Goal: Task Accomplishment & Management: Manage account settings

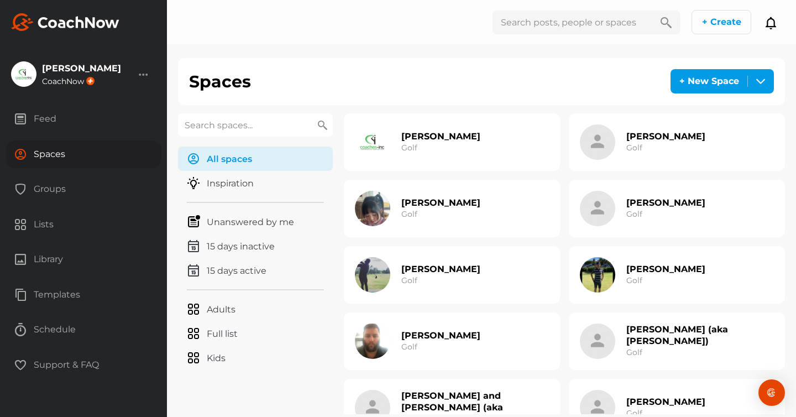
click at [232, 137] on div at bounding box center [255, 125] width 155 height 24
click at [227, 122] on input "text" at bounding box center [255, 124] width 155 height 23
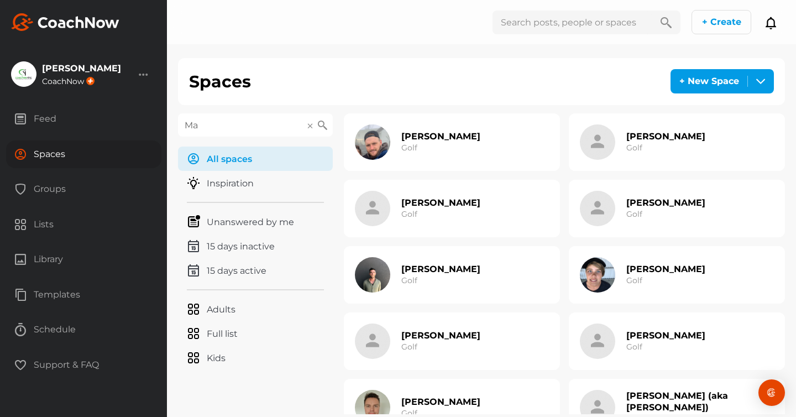
type input "M"
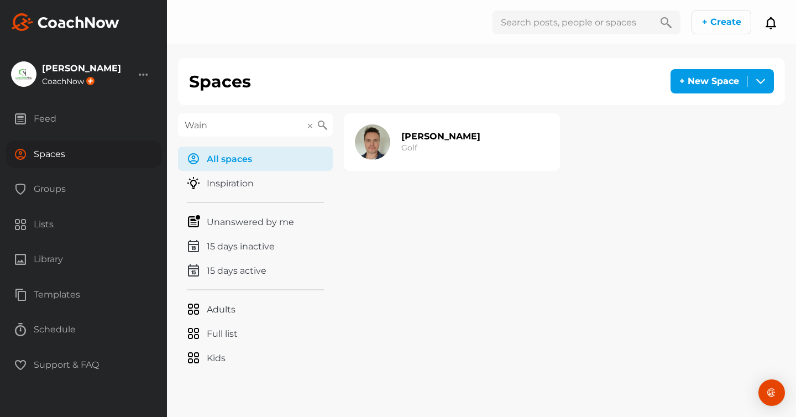
type input "Wain"
click at [413, 142] on h3 "Golf" at bounding box center [409, 148] width 16 height 12
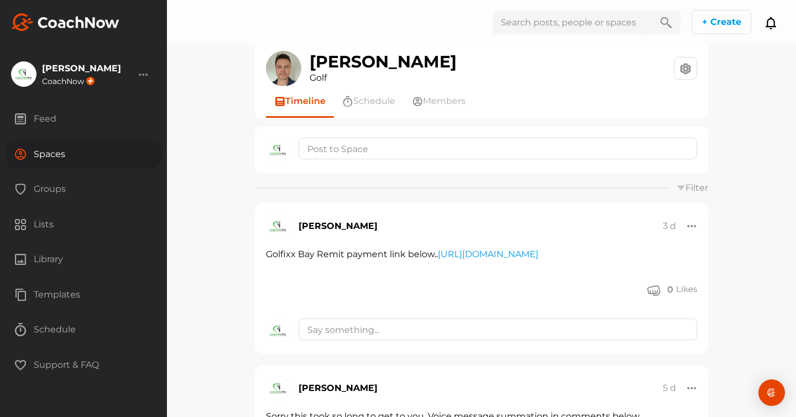
scroll to position [11, 0]
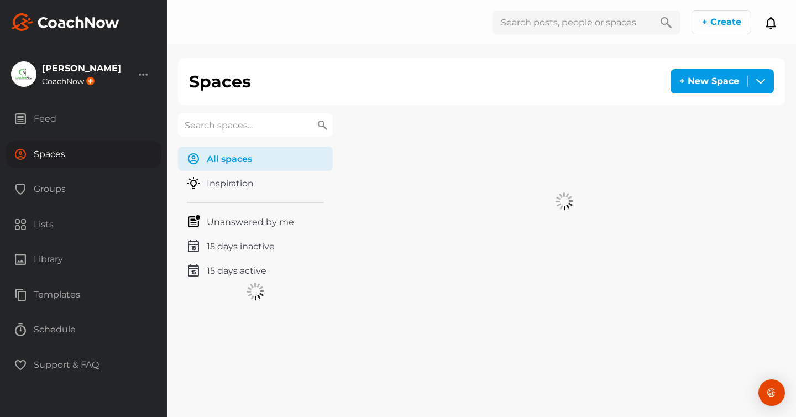
click at [247, 125] on input "text" at bounding box center [255, 124] width 155 height 23
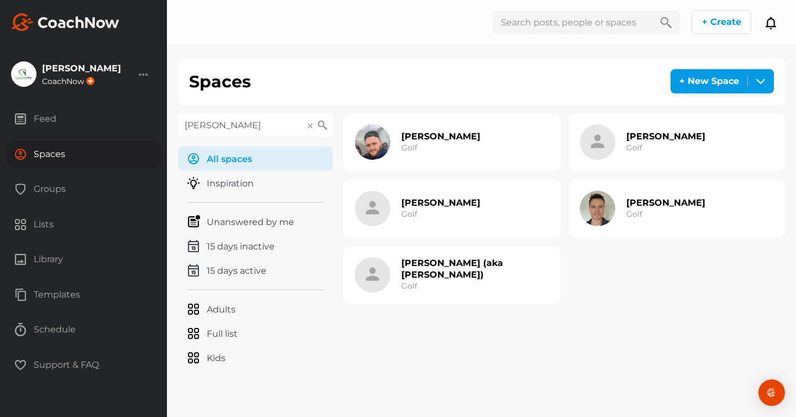
type input "matthew"
click at [659, 205] on h2 "[PERSON_NAME]" at bounding box center [665, 203] width 79 height 12
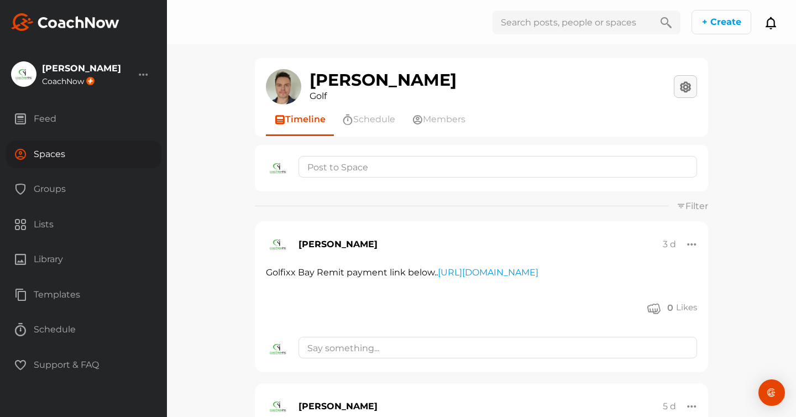
click at [689, 86] on button at bounding box center [685, 86] width 23 height 23
click at [662, 117] on button "Space Settings" at bounding box center [646, 118] width 99 height 35
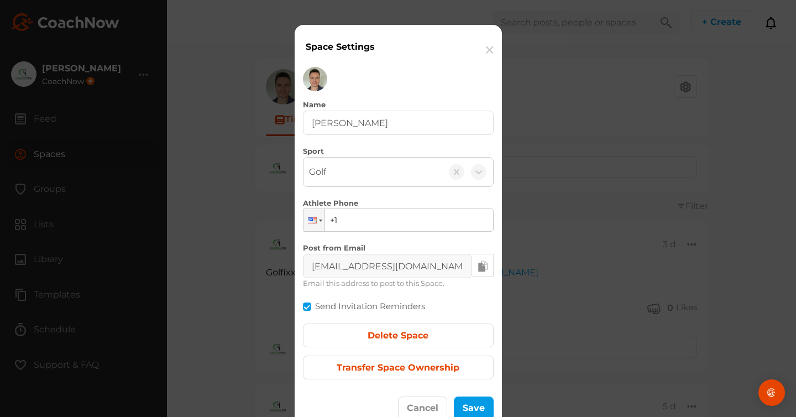
scroll to position [37, 0]
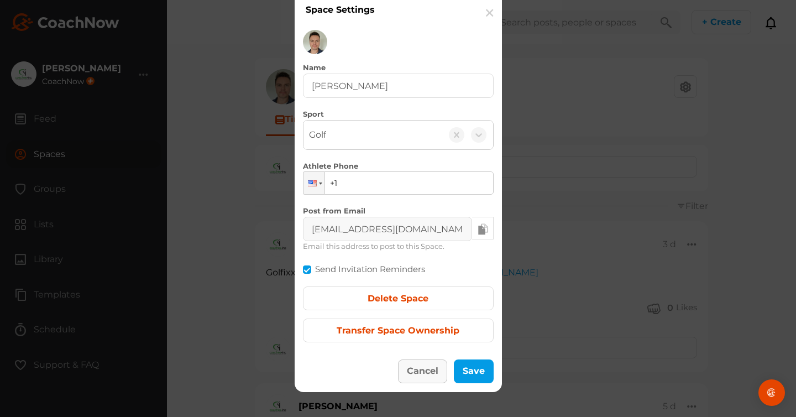
click at [420, 372] on button "Cancel" at bounding box center [422, 371] width 49 height 24
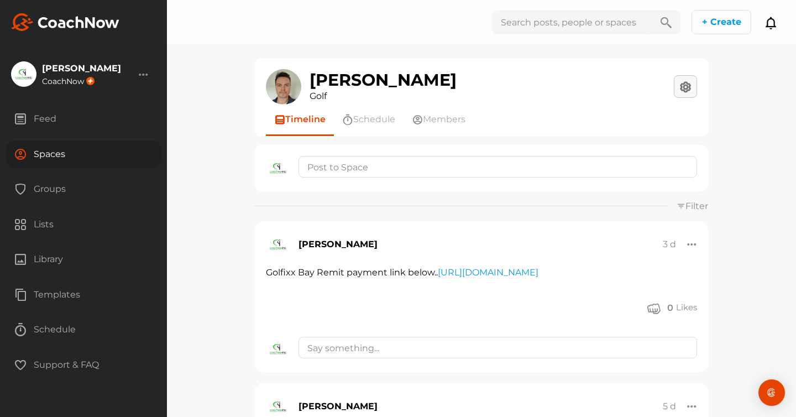
click at [683, 89] on button at bounding box center [685, 86] width 23 height 23
click at [649, 152] on button "Your Notifications" at bounding box center [646, 152] width 99 height 35
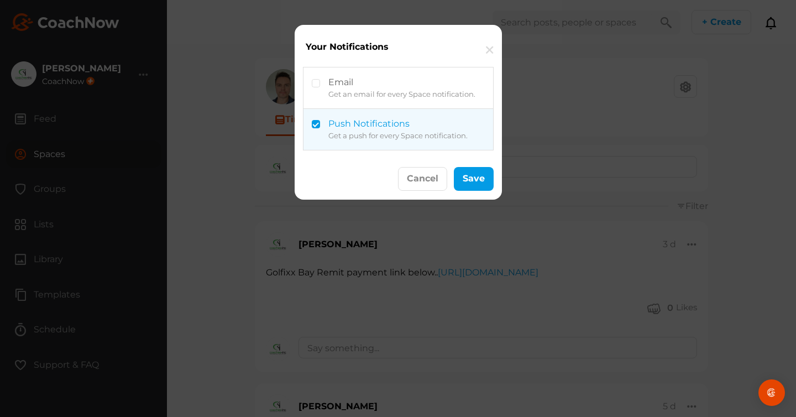
click at [487, 50] on button "button" at bounding box center [489, 50] width 25 height 34
